Goal: Information Seeking & Learning: Learn about a topic

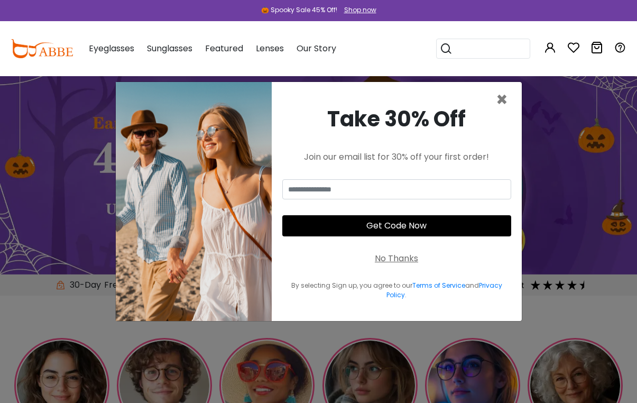
click at [508, 102] on span "×" at bounding box center [502, 99] width 12 height 27
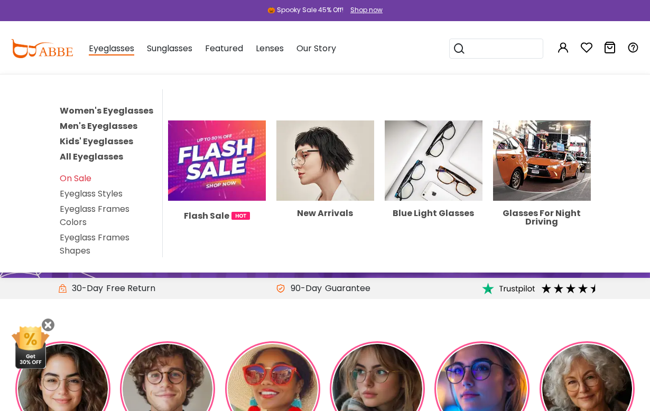
click at [105, 196] on link "Eyeglass Styles" at bounding box center [91, 194] width 63 height 12
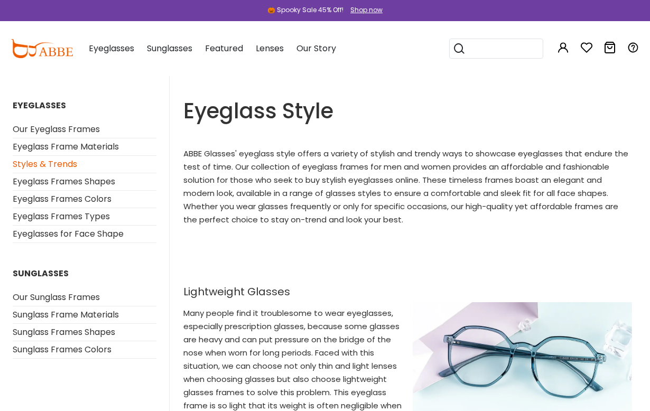
scroll to position [6, 0]
click at [110, 183] on link "Eyeglass Frames Shapes" at bounding box center [64, 181] width 103 height 12
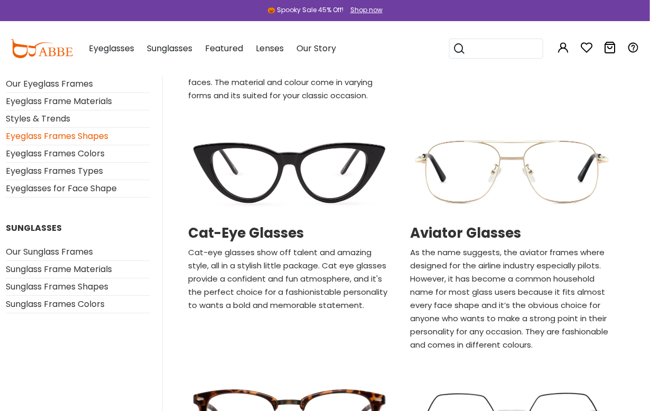
scroll to position [572, 10]
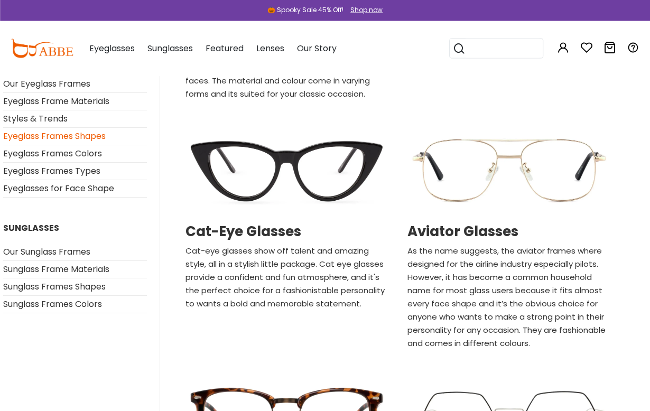
click at [276, 237] on h2 "Cat-Eye Glasses" at bounding box center [287, 232] width 203 height 16
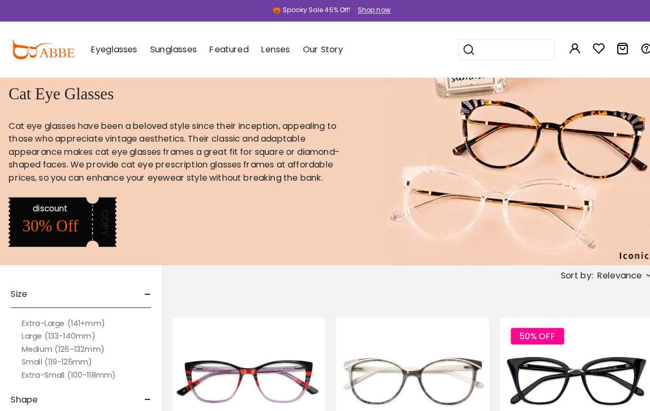
scroll to position [2, 0]
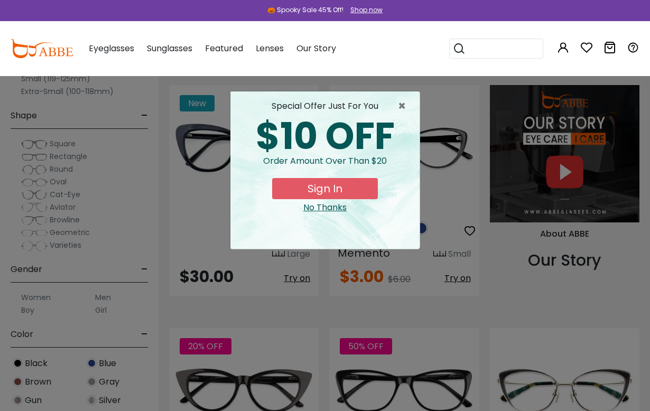
click at [398, 105] on span "×" at bounding box center [404, 106] width 13 height 13
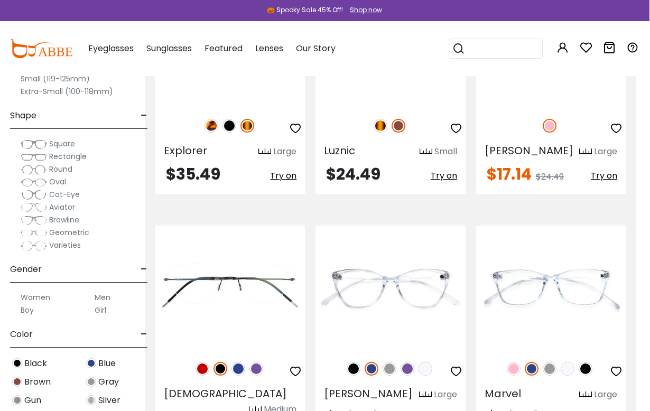
scroll to position [3351, 13]
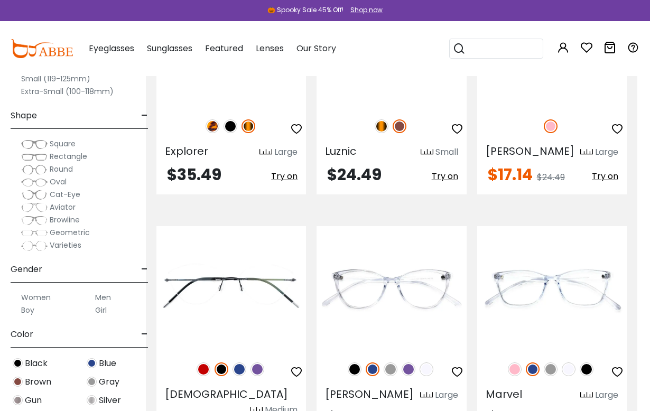
click at [410, 363] on img at bounding box center [409, 370] width 14 height 14
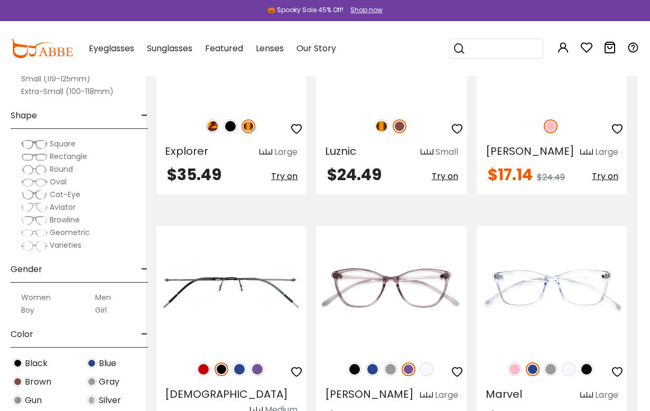
click at [517, 363] on img at bounding box center [515, 370] width 14 height 14
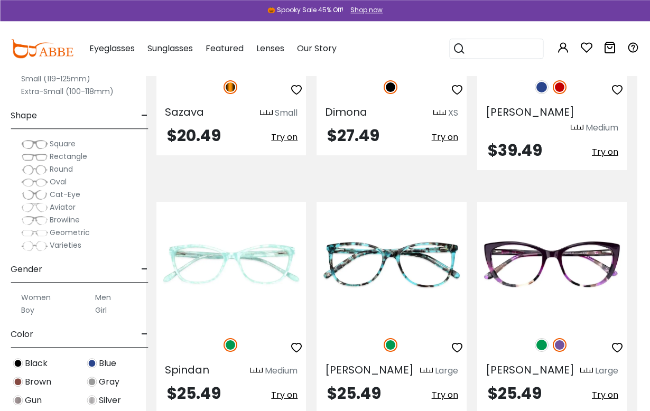
scroll to position [4879, 13]
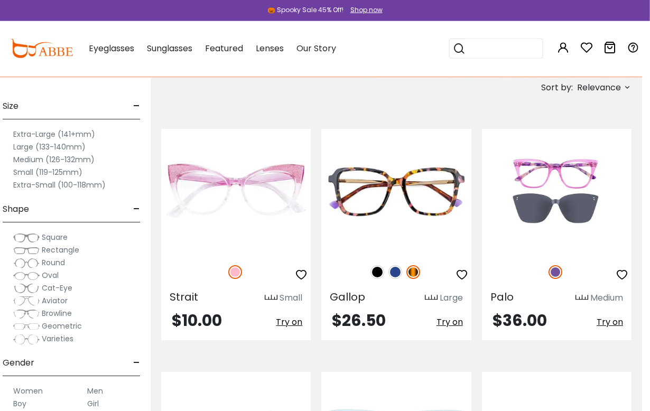
scroll to position [184, 9]
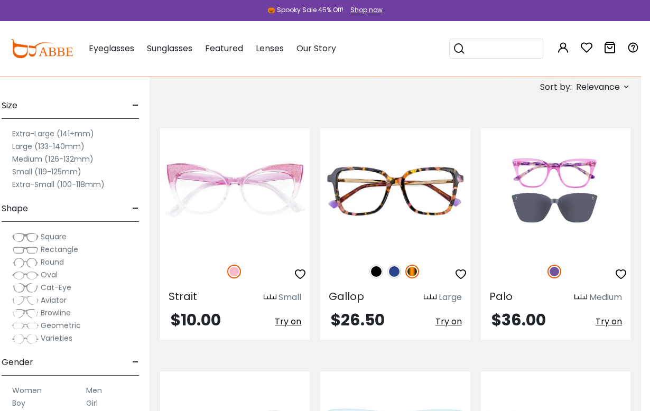
click at [390, 269] on img at bounding box center [394, 272] width 14 height 14
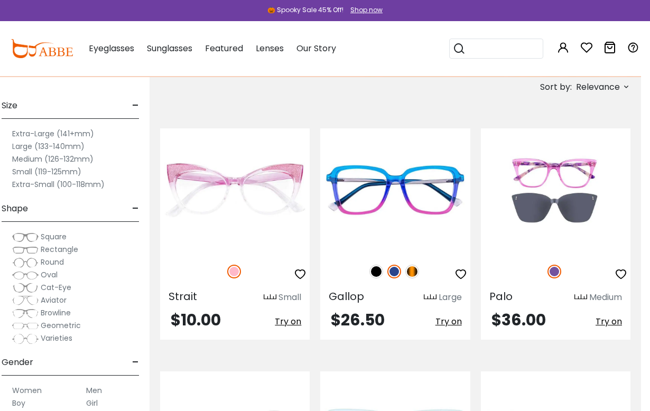
click at [369, 270] on img at bounding box center [376, 272] width 14 height 14
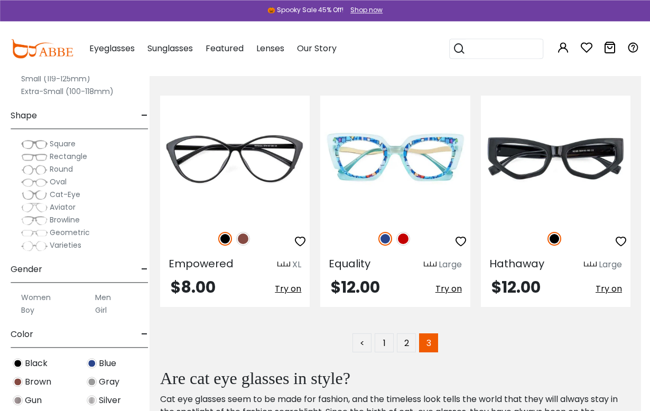
scroll to position [460, 9]
click at [402, 244] on img at bounding box center [403, 239] width 14 height 14
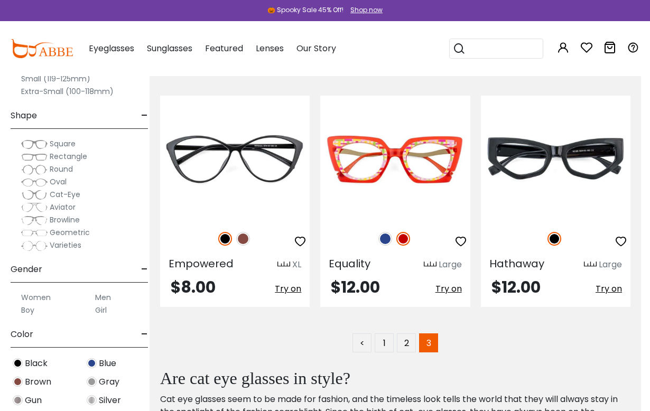
click at [397, 235] on img at bounding box center [403, 239] width 14 height 14
click at [390, 237] on img at bounding box center [385, 239] width 14 height 14
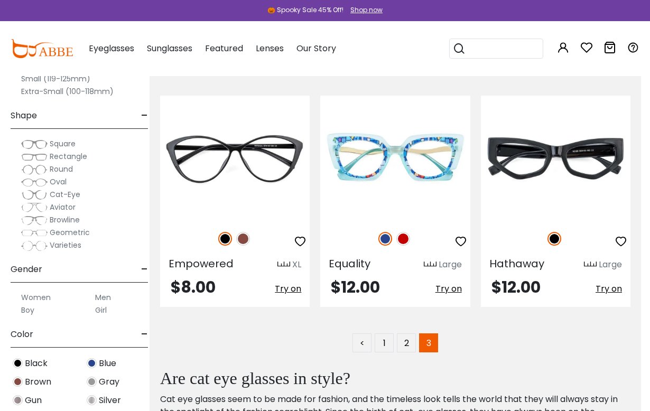
click at [407, 347] on link "2" at bounding box center [406, 342] width 19 height 19
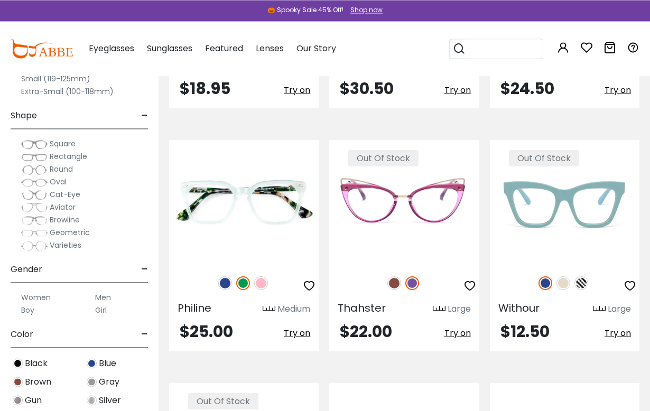
scroll to position [416, 0]
click at [568, 284] on img at bounding box center [564, 283] width 14 height 14
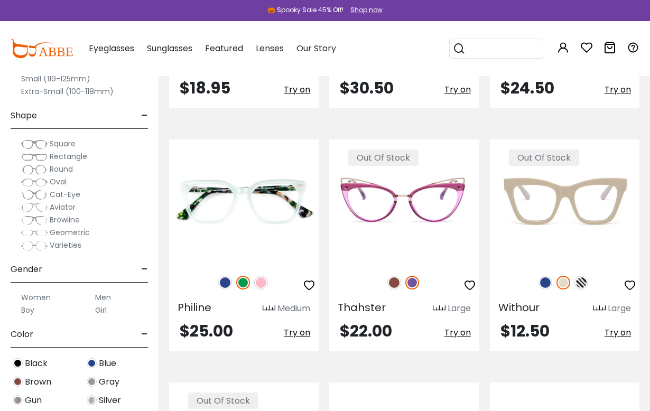
click at [585, 282] on img at bounding box center [581, 283] width 14 height 14
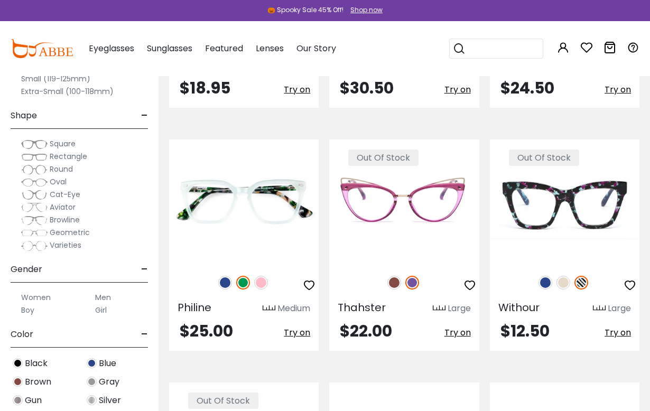
click at [399, 283] on img at bounding box center [394, 283] width 14 height 14
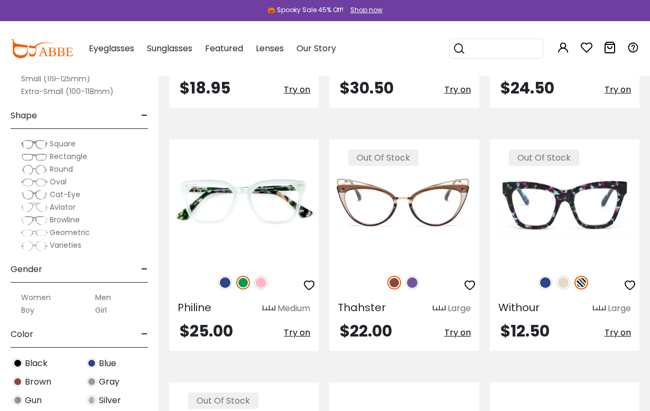
click at [263, 277] on img at bounding box center [261, 283] width 14 height 14
click at [220, 282] on img at bounding box center [225, 283] width 14 height 14
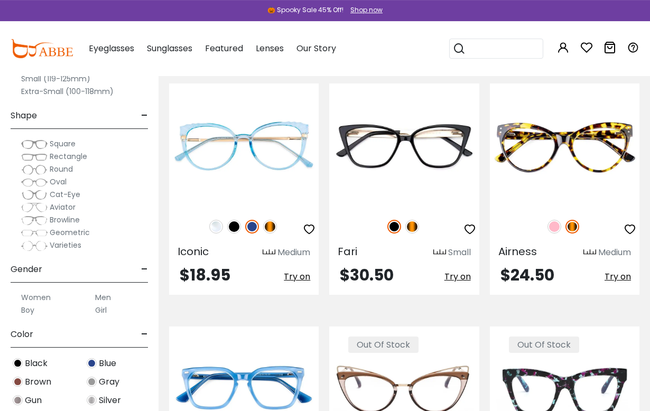
scroll to position [229, 0]
click at [554, 228] on img at bounding box center [555, 227] width 14 height 14
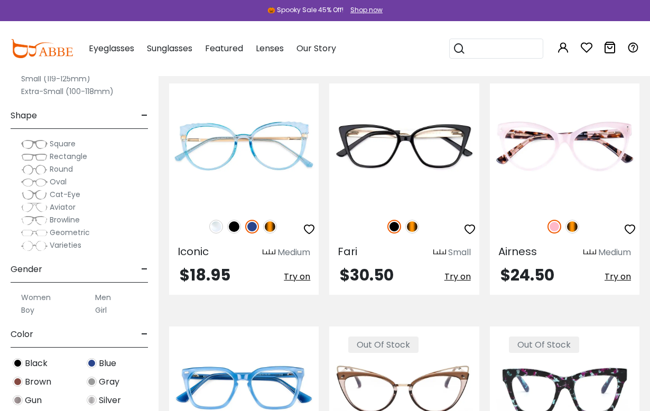
click at [412, 230] on img at bounding box center [412, 227] width 14 height 14
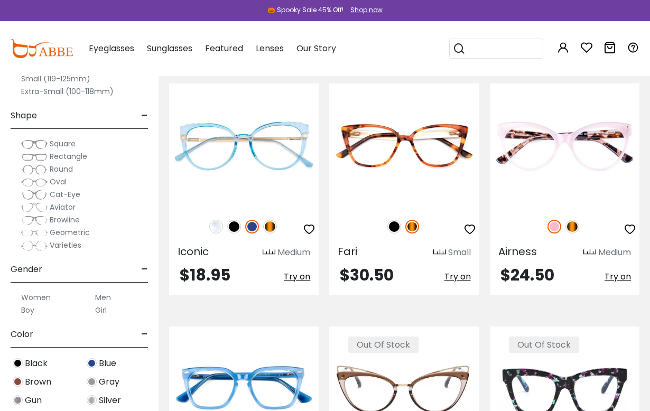
click at [390, 231] on img at bounding box center [394, 227] width 14 height 14
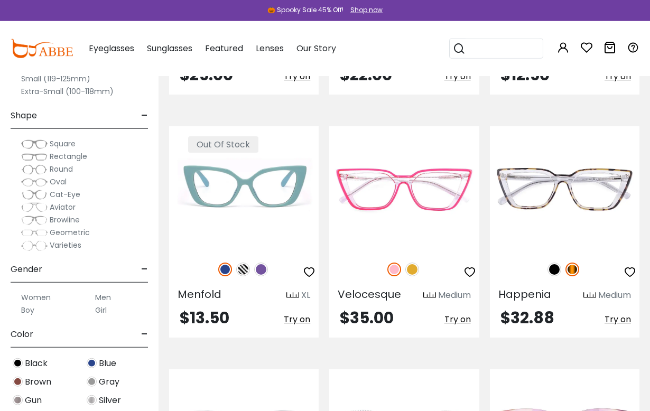
scroll to position [673, 0]
click at [550, 272] on img at bounding box center [555, 269] width 14 height 14
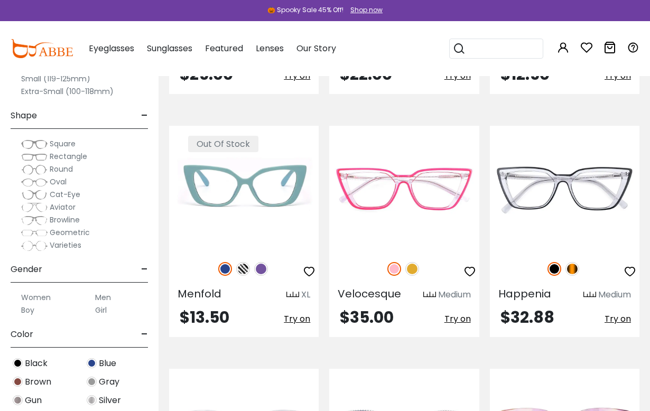
click at [574, 272] on img at bounding box center [573, 269] width 14 height 14
click at [412, 273] on img at bounding box center [412, 269] width 14 height 14
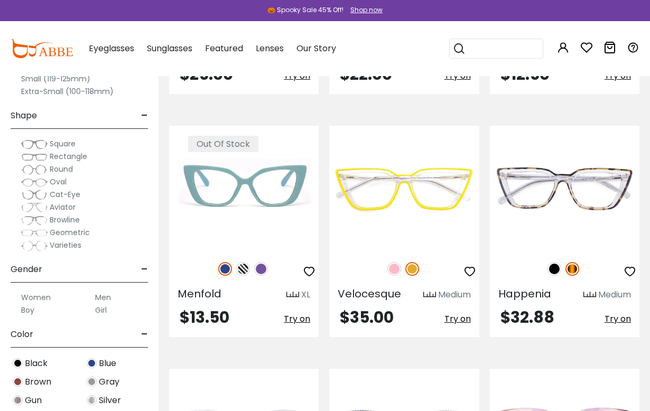
click at [396, 270] on img at bounding box center [394, 269] width 14 height 14
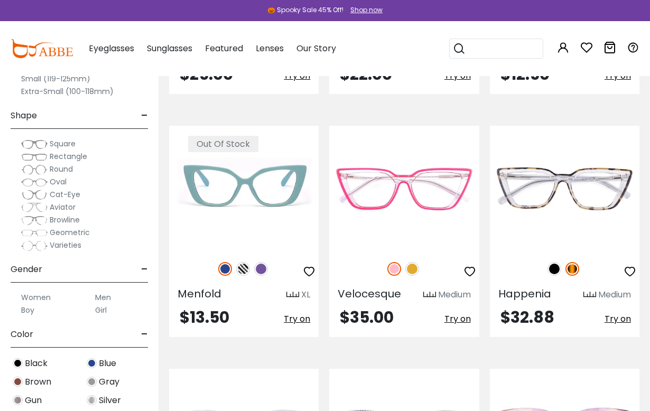
click at [257, 270] on img at bounding box center [261, 269] width 14 height 14
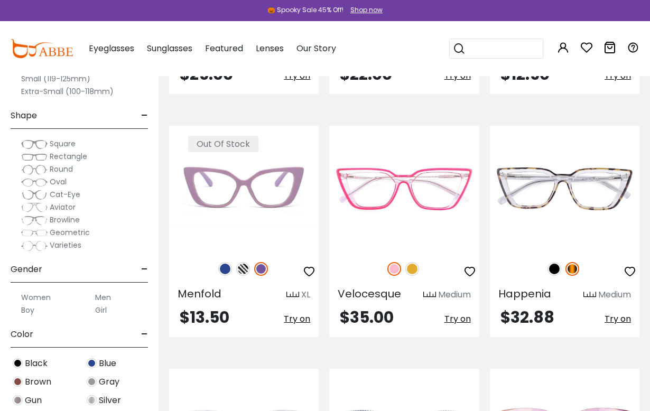
click at [237, 267] on img at bounding box center [243, 269] width 14 height 14
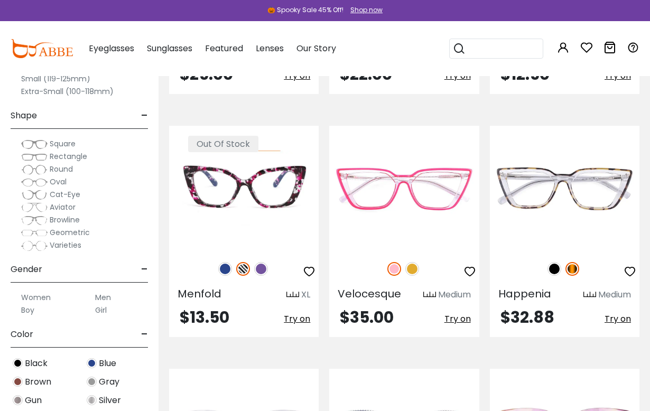
click at [224, 267] on img at bounding box center [225, 269] width 14 height 14
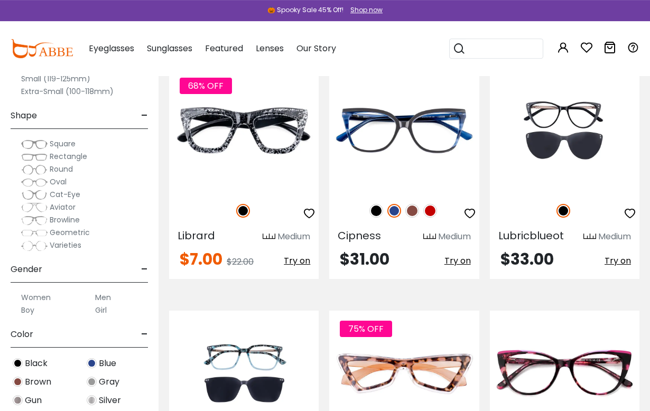
scroll to position [1217, 0]
click at [429, 211] on img at bounding box center [430, 211] width 14 height 14
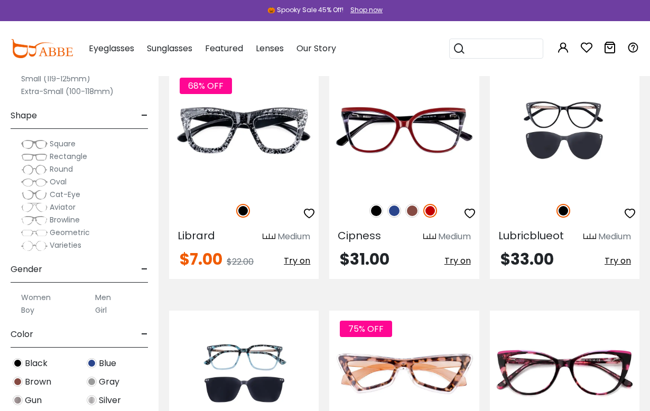
click at [408, 213] on img at bounding box center [412, 211] width 14 height 14
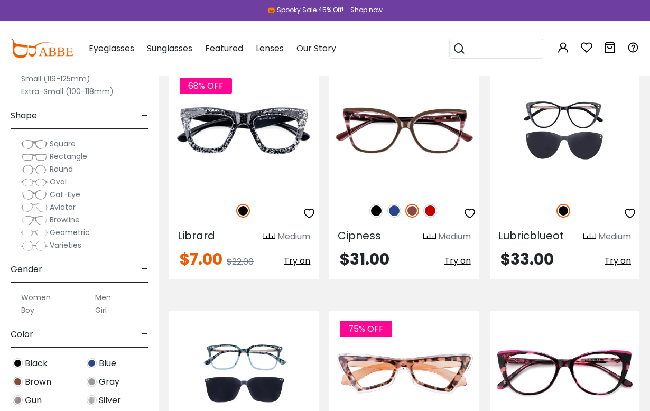
click at [388, 209] on img at bounding box center [394, 211] width 14 height 14
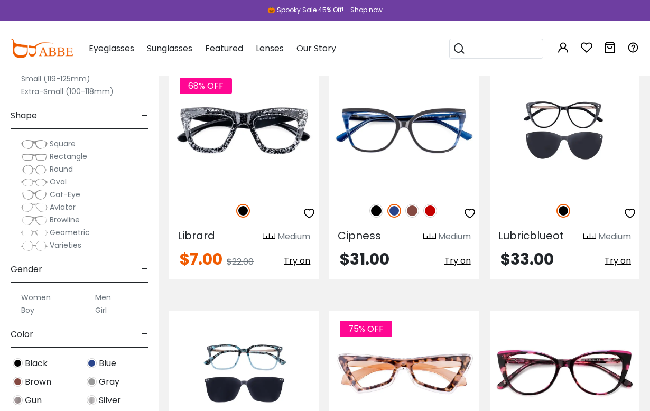
click at [370, 214] on img at bounding box center [376, 211] width 14 height 14
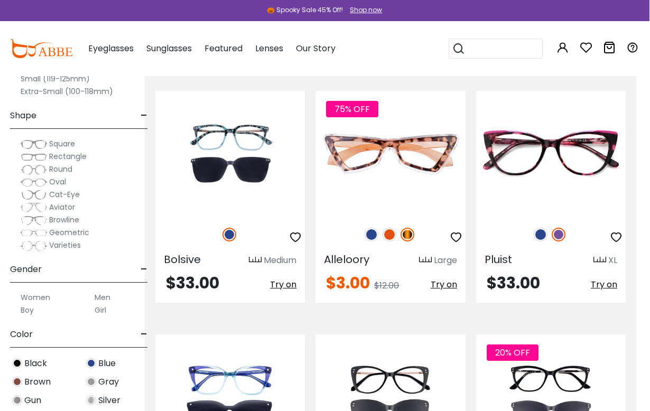
scroll to position [1437, 13]
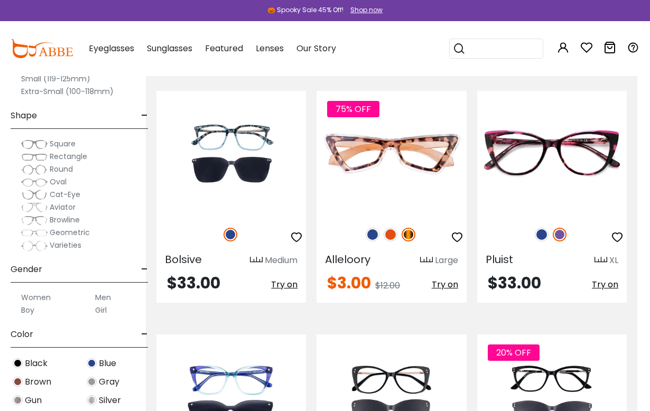
click at [553, 236] on img at bounding box center [560, 235] width 14 height 14
click at [559, 237] on img at bounding box center [560, 235] width 14 height 14
click at [545, 235] on img at bounding box center [542, 235] width 14 height 14
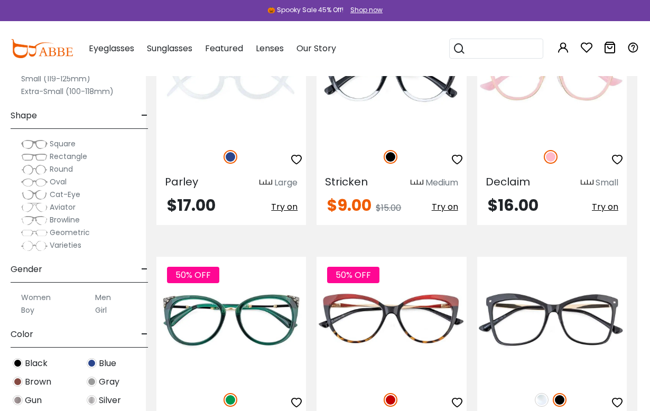
scroll to position [4462, 13]
